Goal: Information Seeking & Learning: Learn about a topic

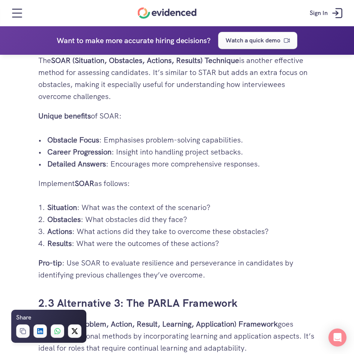
scroll to position [1679, 0]
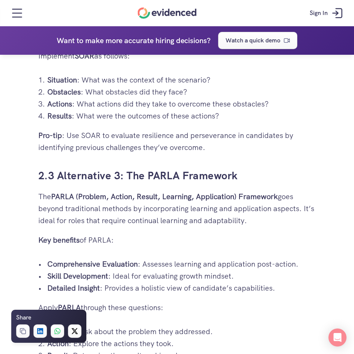
drag, startPoint x: 221, startPoint y: 194, endPoint x: 248, endPoint y: 220, distance: 37.1
click at [248, 220] on p "The PARLA (Problem, Action, Result, Learning, Application) Framework goes beyon…" at bounding box center [177, 209] width 278 height 36
click at [308, 226] on p "The PARLA (Problem, Action, Result, Learning, Application) Framework goes beyon…" at bounding box center [177, 209] width 278 height 36
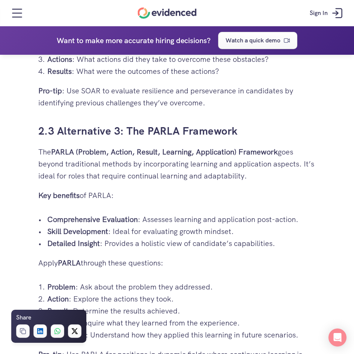
scroll to position [1754, 0]
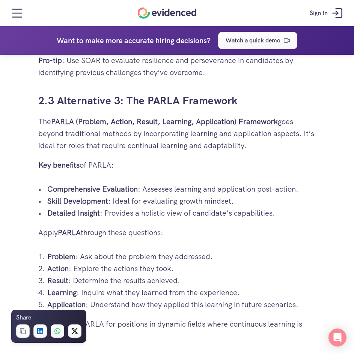
drag, startPoint x: 66, startPoint y: 147, endPoint x: 195, endPoint y: 150, distance: 129.4
click at [195, 150] on p "The PARLA (Problem, Action, Result, Learning, Application) Framework goes beyon…" at bounding box center [177, 134] width 278 height 36
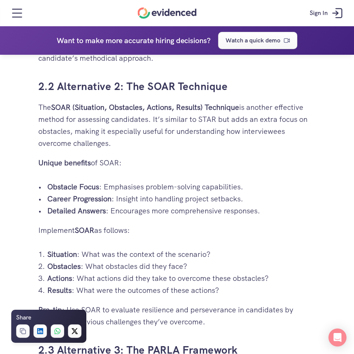
scroll to position [1491, 0]
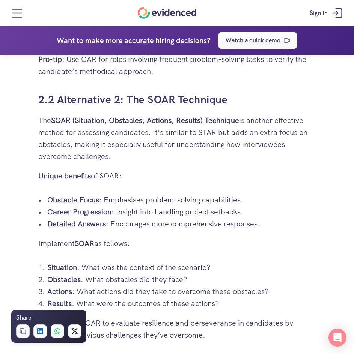
click at [179, 146] on p "The SOAR (Situation, Obstacles, Actions, Results) Technique is another effectiv…" at bounding box center [177, 138] width 278 height 48
drag, startPoint x: 207, startPoint y: 138, endPoint x: 256, endPoint y: 153, distance: 51.0
click at [256, 153] on p "The SOAR (Situation, Obstacles, Actions, Results) Technique is another effectiv…" at bounding box center [177, 138] width 278 height 48
click at [297, 159] on p "The SOAR (Situation, Obstacles, Actions, Results) Technique is another effectiv…" at bounding box center [177, 138] width 278 height 48
drag, startPoint x: 163, startPoint y: 147, endPoint x: 217, endPoint y: 158, distance: 54.7
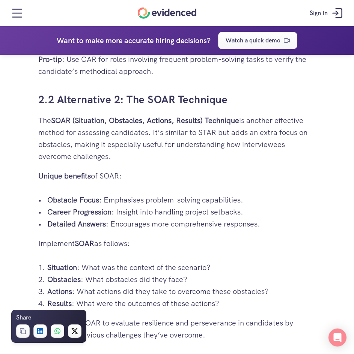
click at [217, 158] on p "The SOAR (Situation, Obstacles, Actions, Results) Technique is another effectiv…" at bounding box center [177, 138] width 278 height 48
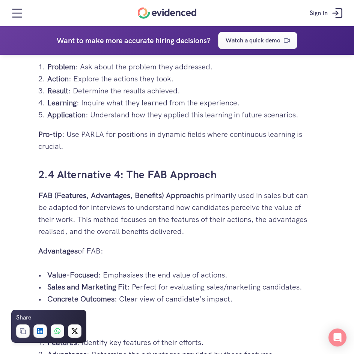
scroll to position [2016, 0]
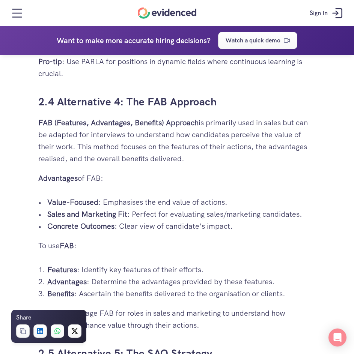
drag, startPoint x: 168, startPoint y: 207, endPoint x: 259, endPoint y: 215, distance: 91.9
click at [259, 215] on ul "Value-Focused : Emphasises the end value of actions. Sales and Marketing Fit : …" at bounding box center [177, 214] width 278 height 36
click at [259, 227] on p "Concrete Outcomes : Clear view of candidate’s impact." at bounding box center [181, 226] width 269 height 12
drag, startPoint x: 132, startPoint y: 227, endPoint x: 175, endPoint y: 230, distance: 42.5
click at [175, 230] on p "Concrete Outcomes : Clear view of candidate’s impact." at bounding box center [181, 226] width 269 height 12
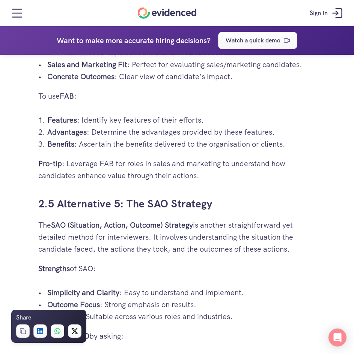
scroll to position [2166, 0]
drag, startPoint x: 77, startPoint y: 161, endPoint x: 299, endPoint y: 169, distance: 222.9
click at [299, 169] on p "Pro-tip : Leverage FAB for roles in sales and marketing to understand how candi…" at bounding box center [177, 169] width 278 height 24
click at [285, 197] on h3 "2.5 Alternative 5: The SAO Strategy" at bounding box center [177, 203] width 278 height 15
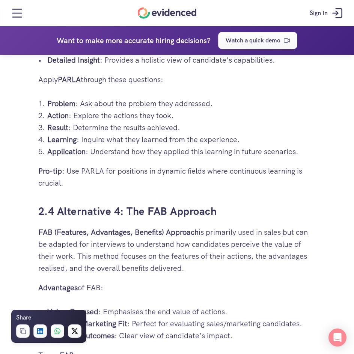
scroll to position [1904, 0]
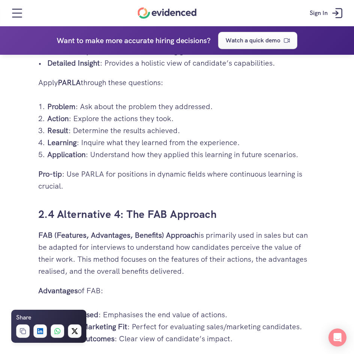
drag, startPoint x: 77, startPoint y: 168, endPoint x: 171, endPoint y: 170, distance: 94.2
click at [161, 180] on p "Pro-tip : Use PARLA for positions in dynamic fields where continuous learning i…" at bounding box center [177, 180] width 278 height 24
click at [212, 194] on div "Hiring the right candidate can be as overwhelming as finding a needle in a hays…" at bounding box center [177, 264] width 278 height 3633
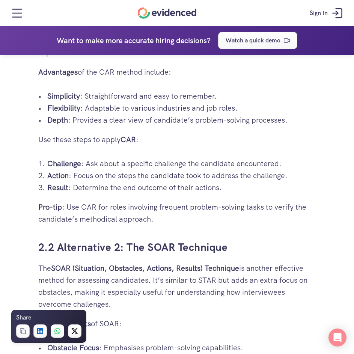
scroll to position [1340, 0]
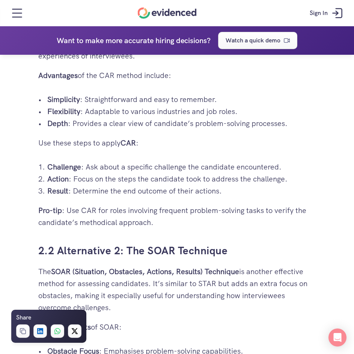
drag, startPoint x: 107, startPoint y: 207, endPoint x: 260, endPoint y: 216, distance: 153.7
click at [260, 216] on p "Pro-tip : Use CAR for roles involving frequent problem-solving tasks to verify …" at bounding box center [177, 216] width 278 height 24
click at [269, 223] on p "Pro-tip : Use CAR for roles involving frequent problem-solving tasks to verify …" at bounding box center [177, 216] width 278 height 24
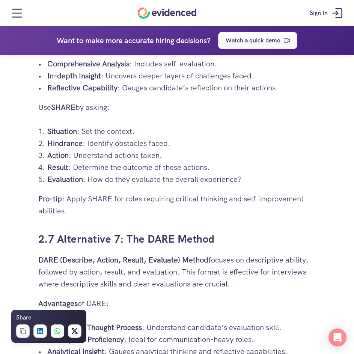
scroll to position [2690, 0]
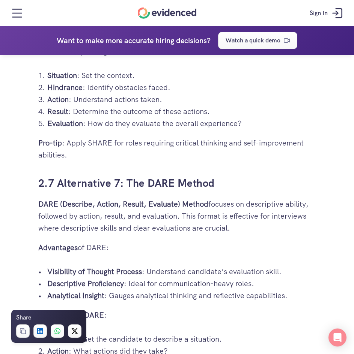
drag, startPoint x: 130, startPoint y: 139, endPoint x: 288, endPoint y: 155, distance: 159.1
click at [288, 155] on p "Pro-tip : Apply SHARE for roles requiring critical thinking and self-improvemen…" at bounding box center [177, 149] width 278 height 24
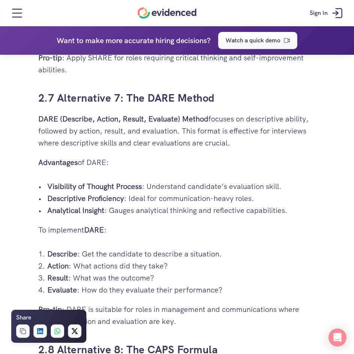
scroll to position [2840, 0]
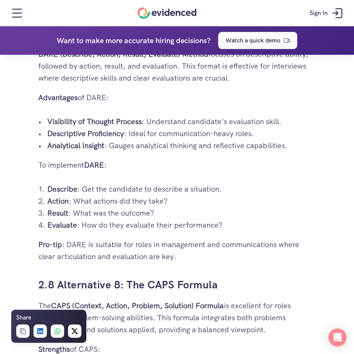
drag, startPoint x: 102, startPoint y: 239, endPoint x: 267, endPoint y: 261, distance: 166.9
click at [267, 261] on p "Pro-tip : DARE is suitable for roles in management and communications where cle…" at bounding box center [177, 251] width 278 height 24
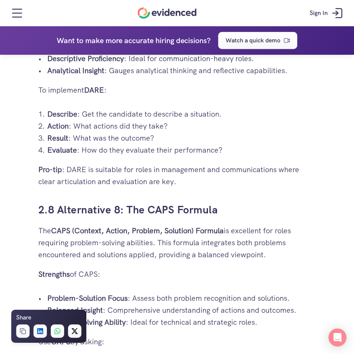
scroll to position [3065, 0]
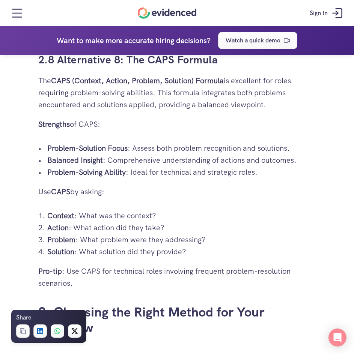
click at [176, 284] on p "Pro-tip : Use CAPS for technical roles involving frequent problem-resolution sc…" at bounding box center [177, 277] width 278 height 24
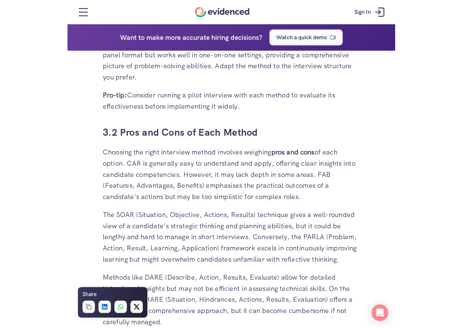
scroll to position [3665, 0]
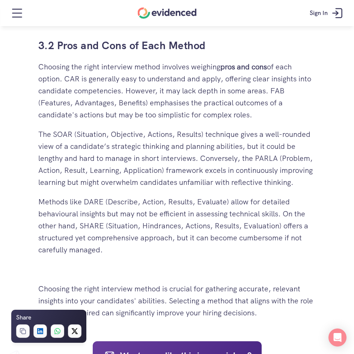
drag, startPoint x: 222, startPoint y: 81, endPoint x: 304, endPoint y: 145, distance: 103.2
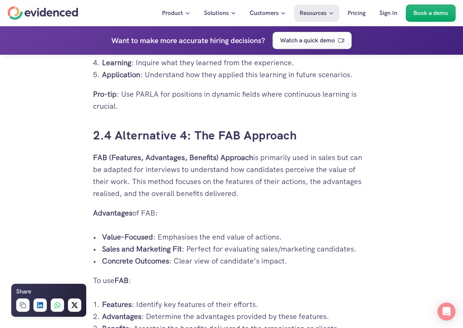
scroll to position [2090, 0]
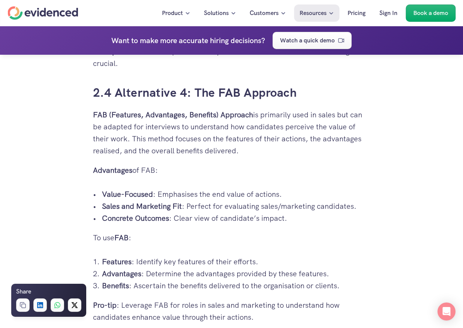
drag, startPoint x: 354, startPoint y: 99, endPoint x: 341, endPoint y: 85, distance: 19.1
click at [353, 98] on h3 "2.4 Alternative 4: The FAB Approach" at bounding box center [232, 92] width 278 height 17
click at [353, 195] on div "Hiring the right candidate can be as overwhelming as finding a needle in a hays…" at bounding box center [231, 248] width 463 height 4280
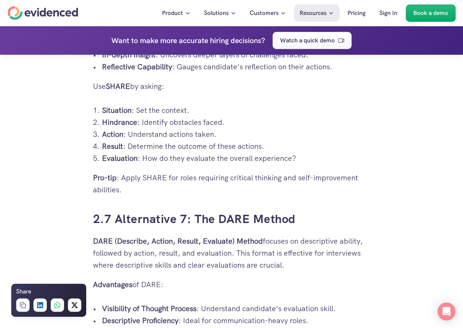
scroll to position [2840, 0]
